Goal: Transaction & Acquisition: Purchase product/service

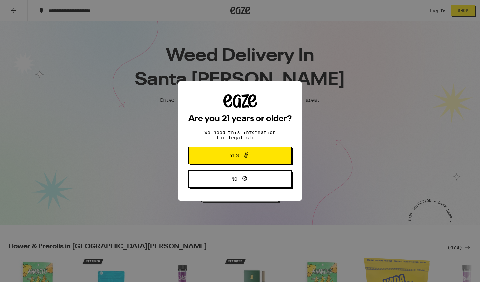
click at [229, 159] on span "Yes" at bounding box center [240, 155] width 50 height 9
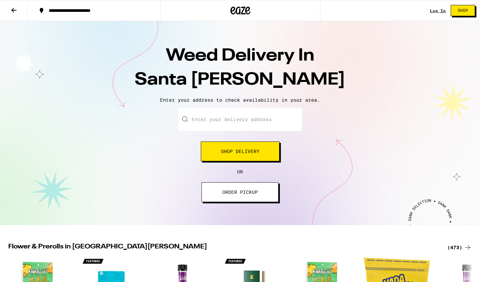
click at [442, 9] on link "Log In" at bounding box center [438, 11] width 16 height 4
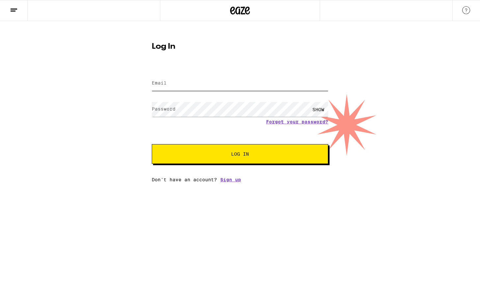
click at [217, 82] on input "Email" at bounding box center [240, 83] width 177 height 15
type input "[EMAIL_ADDRESS][DOMAIN_NAME]"
click at [152, 144] on button "Log In" at bounding box center [240, 154] width 177 height 20
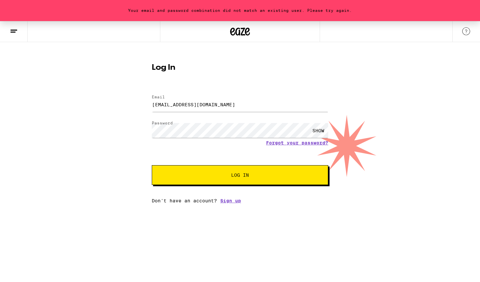
click at [256, 118] on form "Email Email [EMAIL_ADDRESS][DOMAIN_NAME] Password Password SHOW Forgot your pas…" at bounding box center [240, 136] width 177 height 97
click at [251, 104] on input "[EMAIL_ADDRESS][DOMAIN_NAME]" at bounding box center [240, 104] width 177 height 15
click at [152, 165] on button "Log In" at bounding box center [240, 175] width 177 height 20
click at [321, 143] on link "Forgot your password?" at bounding box center [297, 142] width 62 height 5
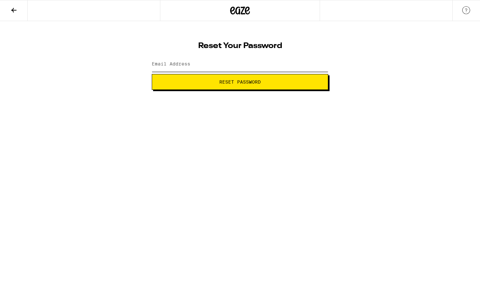
click at [238, 67] on input "Email Address" at bounding box center [240, 64] width 177 height 15
type input "[EMAIL_ADDRESS][DOMAIN_NAME]"
click at [235, 82] on span "Reset Password" at bounding box center [239, 82] width 41 height 5
click at [152, 74] on button "Submit" at bounding box center [240, 82] width 177 height 16
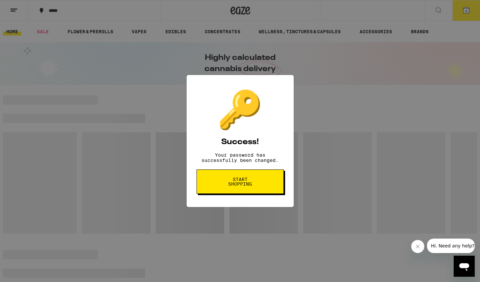
click at [328, 71] on div "🔑 Success! Your password has successfully been changed. Start shopping" at bounding box center [240, 141] width 480 height 282
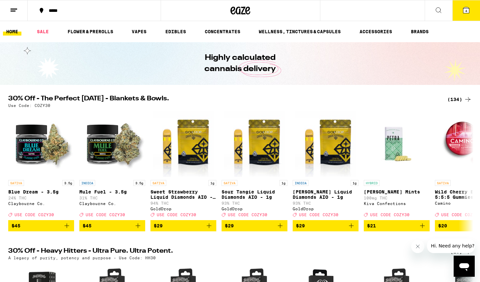
click at [464, 13] on icon at bounding box center [466, 10] width 8 height 8
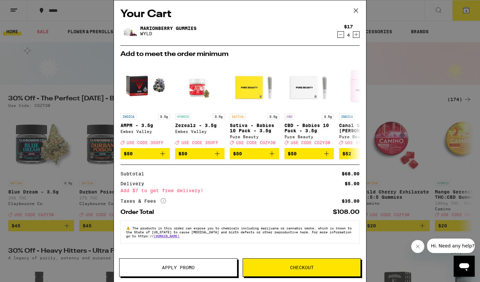
click at [341, 37] on icon "Decrement" at bounding box center [341, 35] width 6 height 8
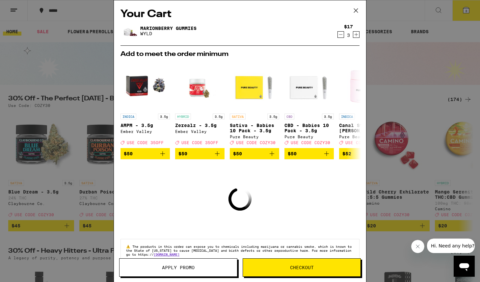
click at [341, 37] on icon "Decrement" at bounding box center [341, 35] width 6 height 8
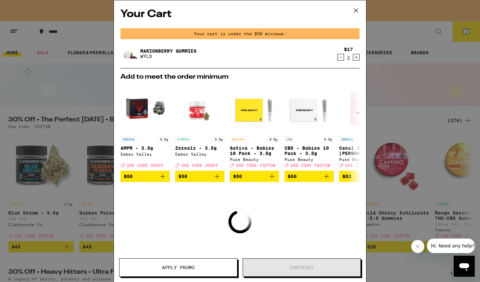
click at [341, 55] on icon "Decrement" at bounding box center [341, 57] width 6 height 8
click at [362, 13] on button at bounding box center [356, 10] width 20 height 21
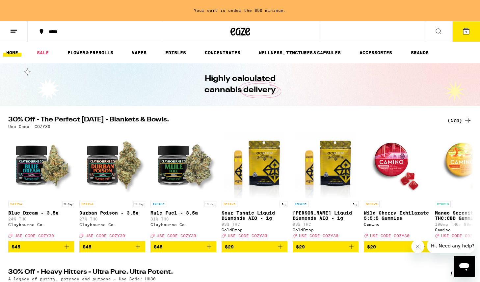
click at [465, 41] on button "1" at bounding box center [466, 31] width 28 height 20
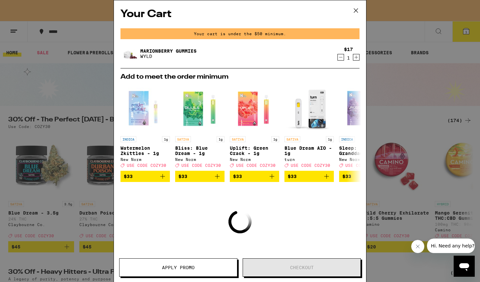
click at [402, 70] on div "Your Cart Your cart is under the $50 minimum. Marionberry Gummies WYLD $17 1 Ad…" at bounding box center [240, 141] width 480 height 282
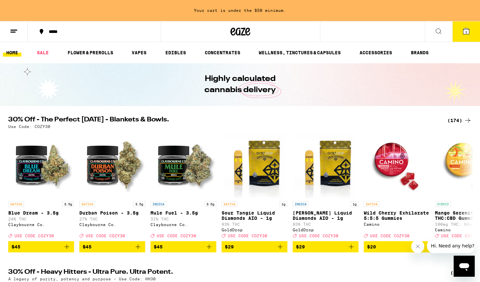
click at [41, 35] on icon at bounding box center [42, 32] width 8 height 8
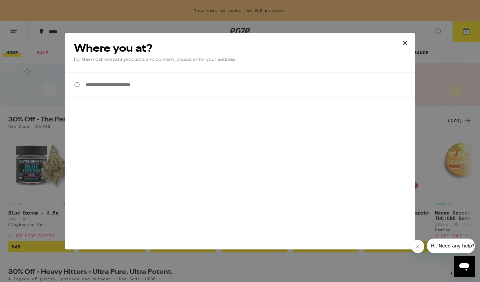
click at [23, 32] on div "**********" at bounding box center [240, 141] width 480 height 282
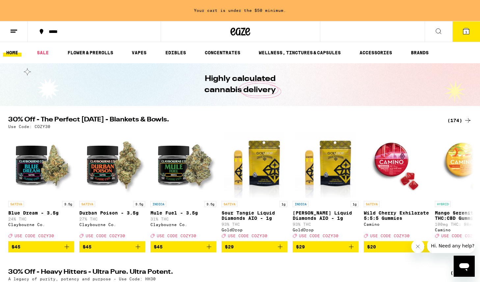
click at [14, 28] on icon at bounding box center [14, 31] width 8 height 8
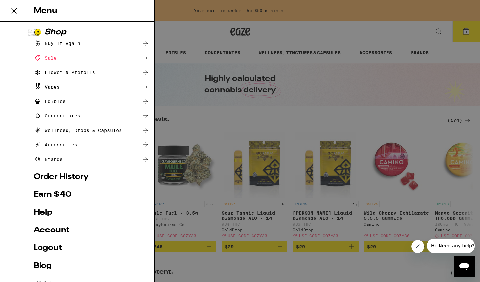
click at [73, 177] on link "Order History" at bounding box center [92, 177] width 116 height 8
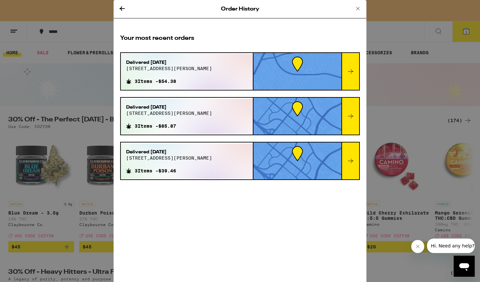
click at [102, 149] on div "Order History Your most recent orders Delivered Jul 24, 2025 1696 marguerite av…" at bounding box center [240, 141] width 480 height 282
click at [97, 60] on div "Order History Your most recent orders Delivered Jul 24, 2025 1696 marguerite av…" at bounding box center [240, 141] width 480 height 282
click at [122, 10] on icon at bounding box center [122, 8] width 5 height 5
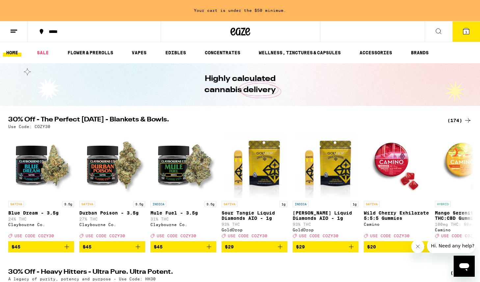
click at [468, 30] on icon at bounding box center [466, 31] width 6 height 6
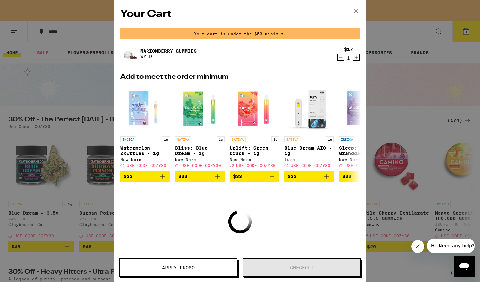
click at [354, 19] on button at bounding box center [356, 10] width 20 height 21
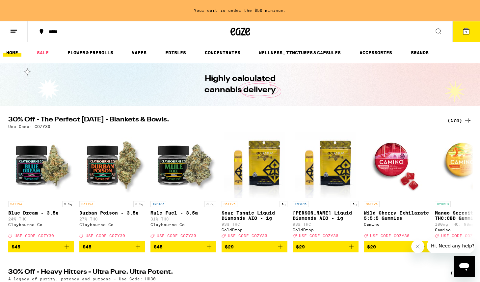
click at [354, 11] on div "Your Cart Your cart is under the $50 minimum. Marionberry Gummies WYLD $17 1 Ad…" at bounding box center [240, 141] width 480 height 282
click at [3, 34] on button at bounding box center [14, 31] width 28 height 21
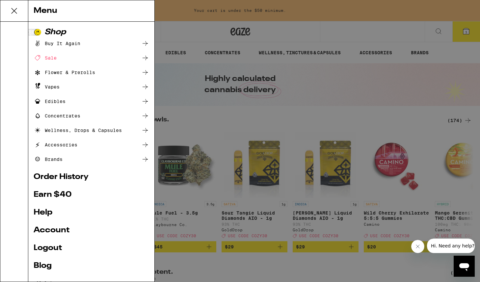
click at [53, 253] on ul "Shop Buy It Again Sale Flower & Prerolls Vapes Edibles Concentrates Wellness, D…" at bounding box center [92, 156] width 116 height 257
click at [53, 250] on link "Logout" at bounding box center [92, 248] width 116 height 8
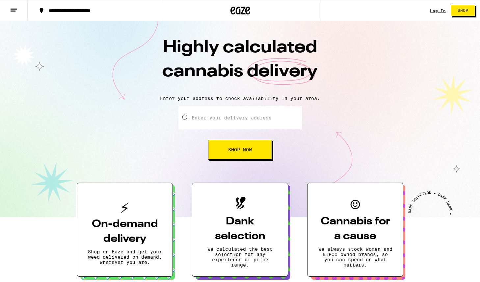
click at [460, 12] on span "Shop" at bounding box center [463, 11] width 11 height 4
